Goal: Transaction & Acquisition: Subscribe to service/newsletter

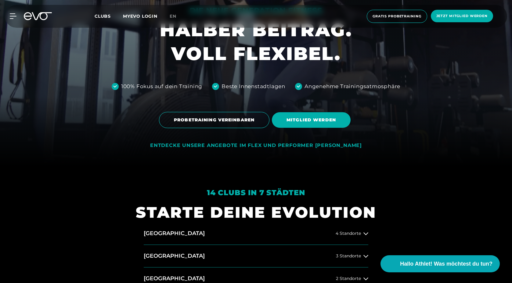
scroll to position [203, 0]
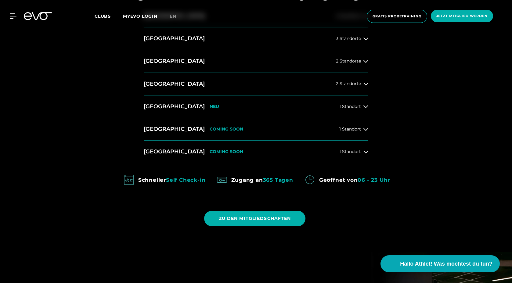
scroll to position [334, 0]
click at [270, 230] on link "ZU DEN MITGLIEDSCHAFTEN" at bounding box center [256, 218] width 104 height 25
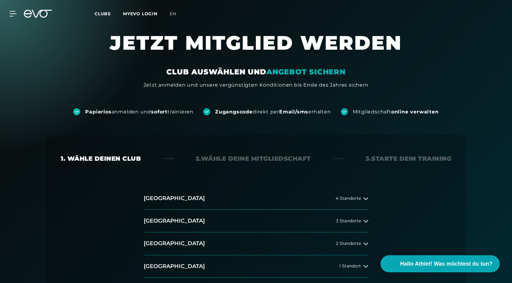
click at [270, 224] on button "[GEOGRAPHIC_DATA] 3 Standorte" at bounding box center [256, 221] width 225 height 23
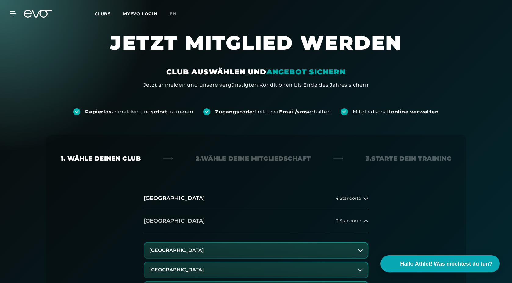
click at [270, 224] on button "[GEOGRAPHIC_DATA] 3 Standorte" at bounding box center [256, 221] width 225 height 23
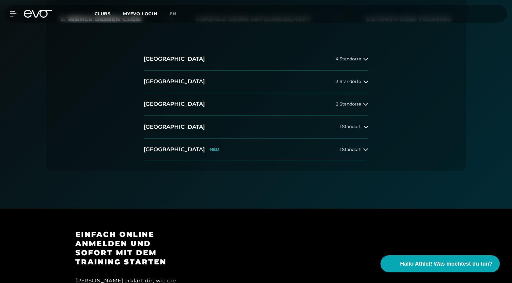
scroll to position [36, 0]
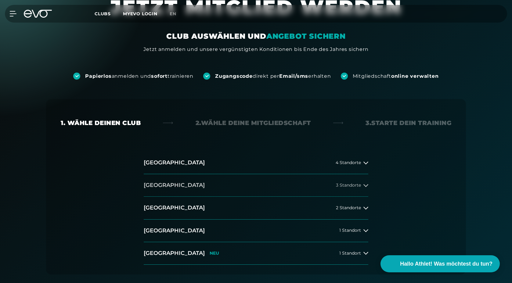
click at [347, 184] on span "3 Standorte" at bounding box center [348, 185] width 25 height 5
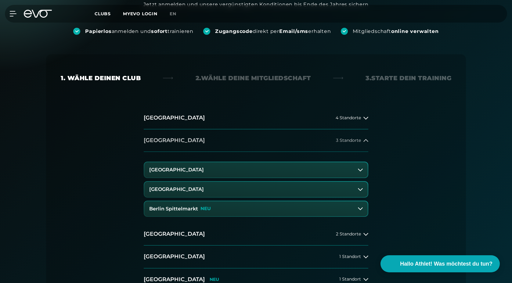
scroll to position [83, 0]
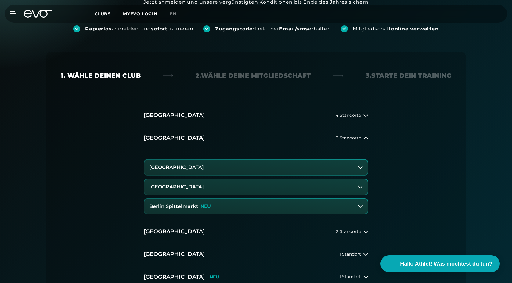
click at [342, 185] on button "[GEOGRAPHIC_DATA]" at bounding box center [255, 186] width 223 height 15
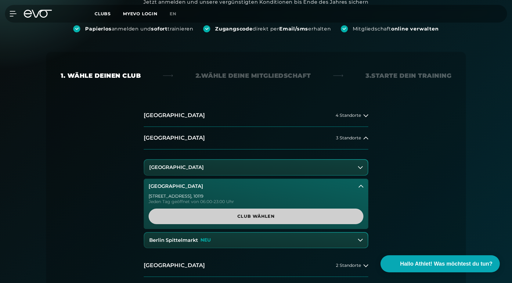
click at [300, 219] on span "Club wählen" at bounding box center [255, 216] width 185 height 6
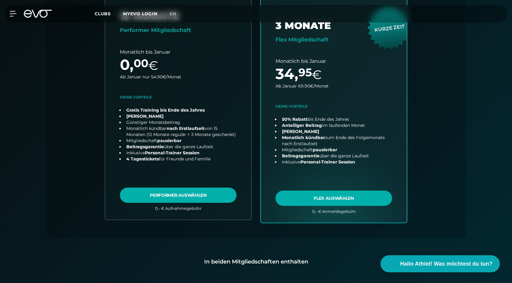
scroll to position [223, 0]
